Goal: Task Accomplishment & Management: Complete application form

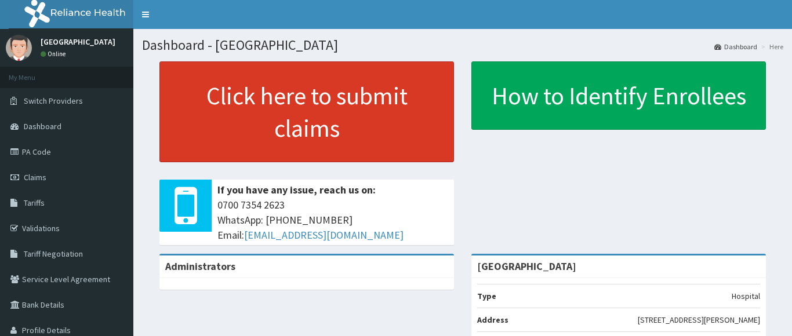
click at [328, 132] on link "Click here to submit claims" at bounding box center [306, 111] width 295 height 101
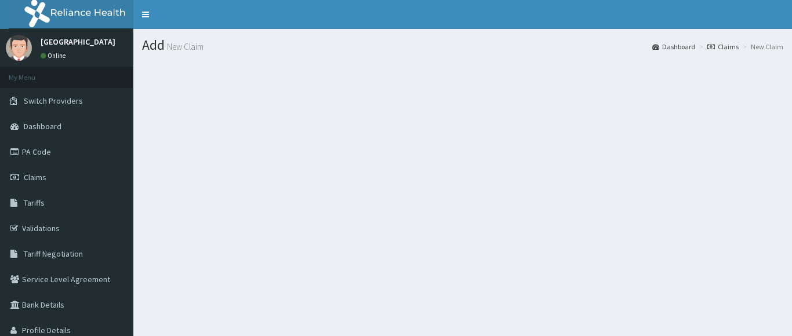
click at [159, 47] on h1 "Add New Claim" at bounding box center [462, 45] width 641 height 15
click at [201, 40] on h1 "Add New Claim" at bounding box center [462, 45] width 641 height 15
click at [667, 47] on link "Dashboard" at bounding box center [673, 47] width 43 height 10
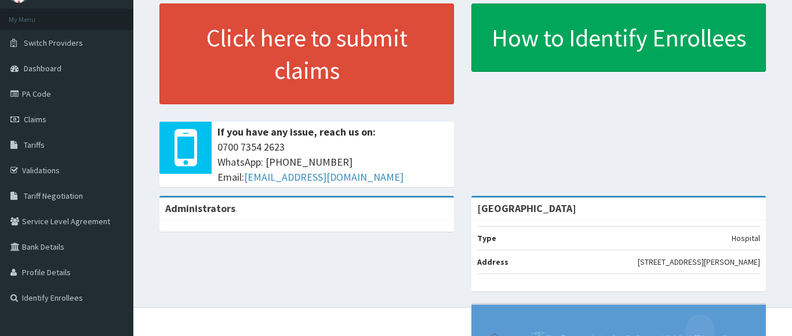
scroll to position [59, 0]
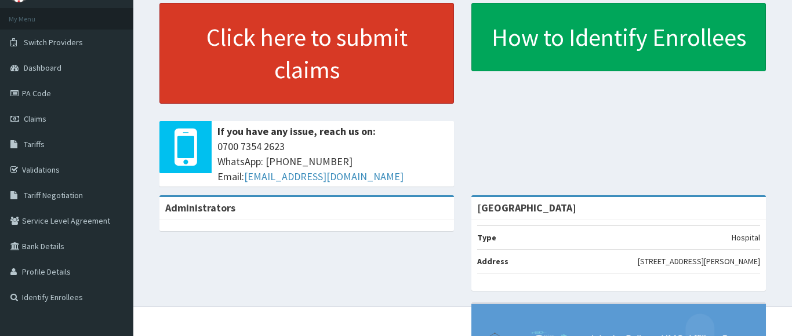
click at [345, 54] on link "Click here to submit claims" at bounding box center [306, 53] width 295 height 101
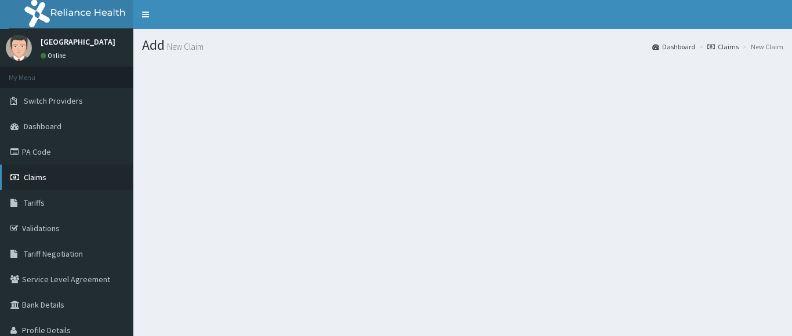
click at [36, 172] on link "Claims" at bounding box center [66, 178] width 133 height 26
click at [112, 46] on div "[GEOGRAPHIC_DATA] Online" at bounding box center [66, 48] width 133 height 38
click at [28, 121] on span "Dashboard" at bounding box center [43, 126] width 38 height 10
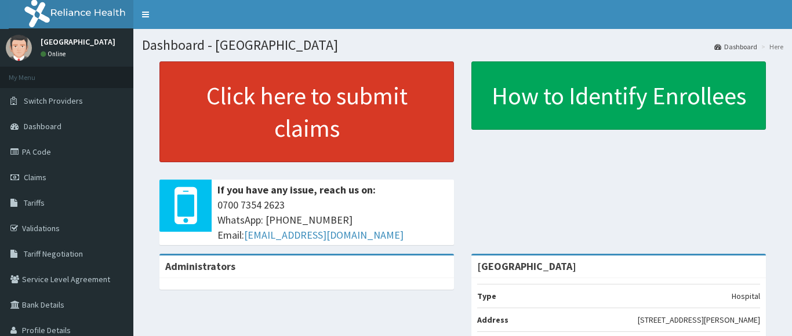
click at [283, 93] on link "Click here to submit claims" at bounding box center [306, 111] width 295 height 101
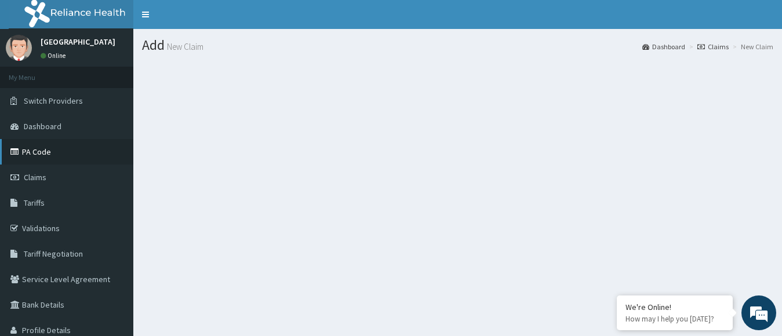
click at [32, 157] on link "PA Code" at bounding box center [66, 152] width 133 height 26
